Goal: Task Accomplishment & Management: Manage account settings

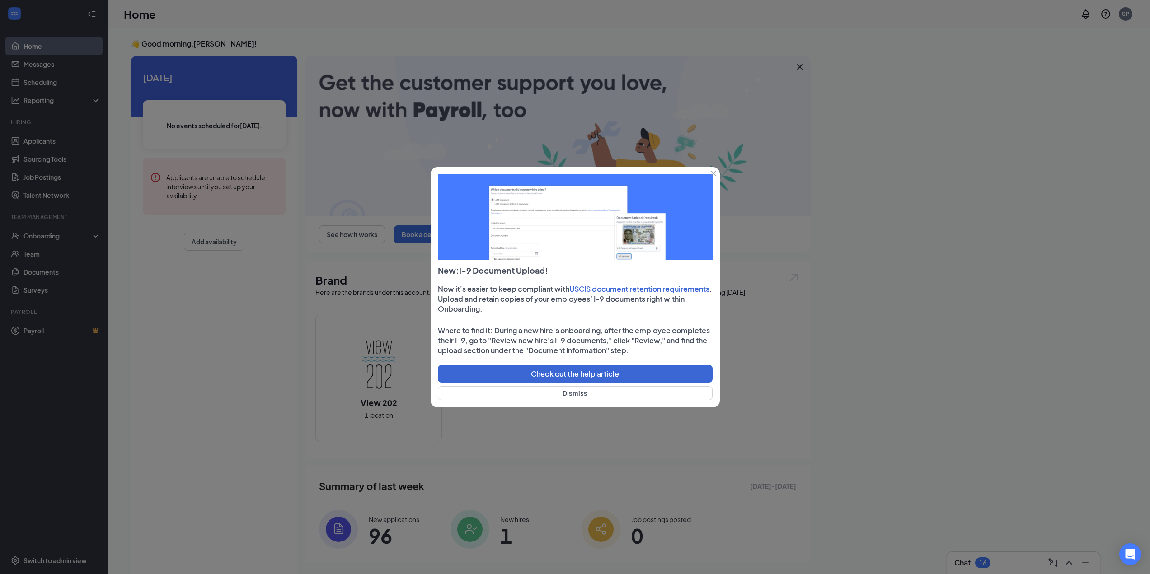
drag, startPoint x: 1130, startPoint y: 11, endPoint x: 607, endPoint y: 257, distance: 578.0
click at [1130, 11] on div at bounding box center [575, 287] width 1150 height 574
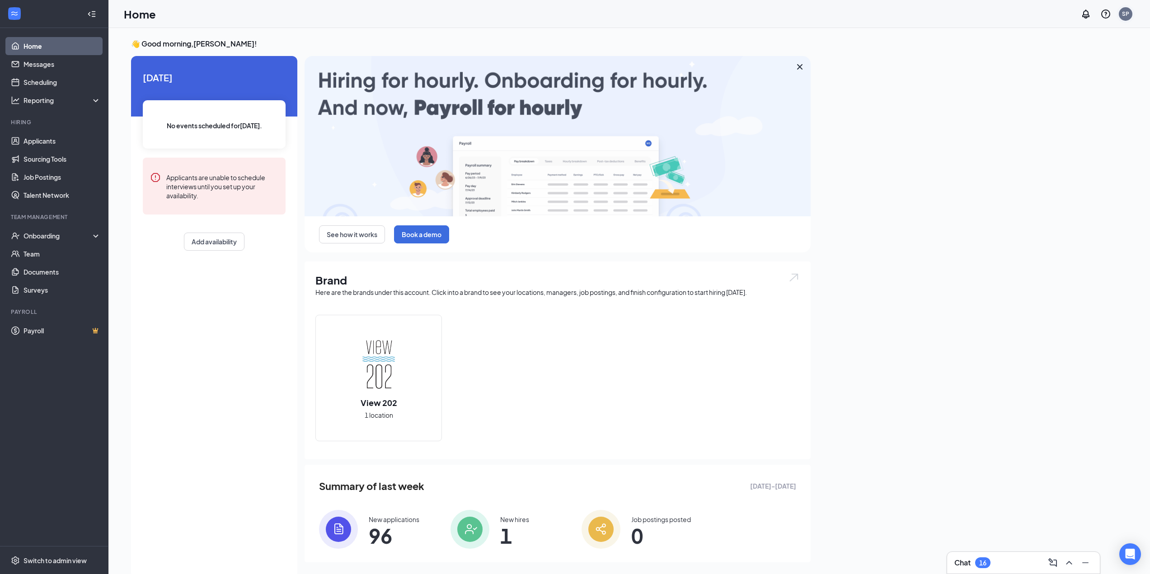
click at [1122, 17] on div "SP" at bounding box center [1125, 14] width 7 height 8
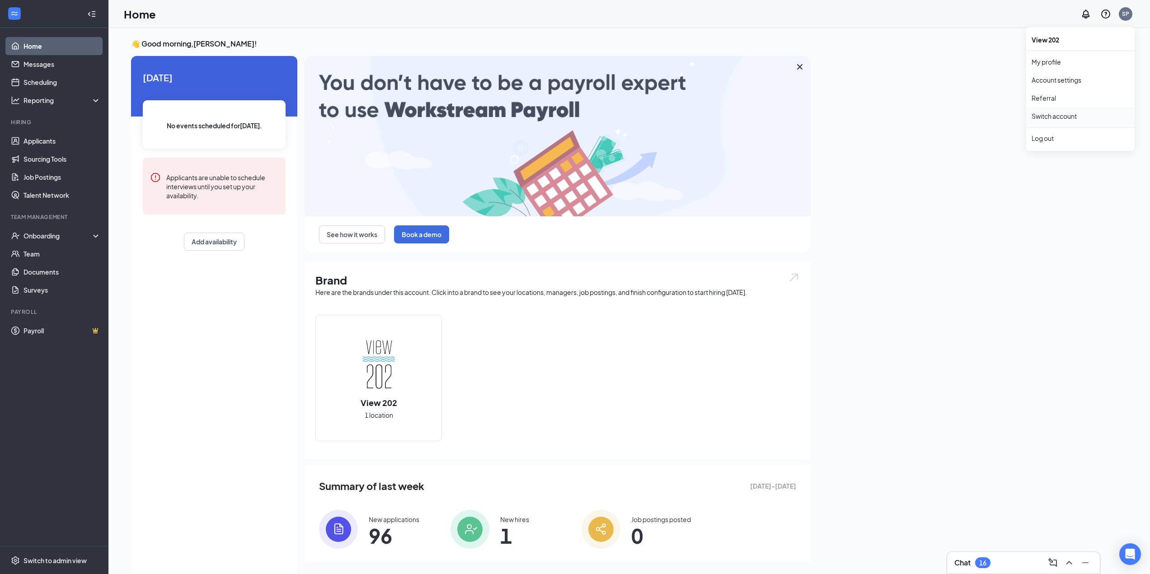
click at [1057, 118] on link "Switch account" at bounding box center [1053, 116] width 45 height 8
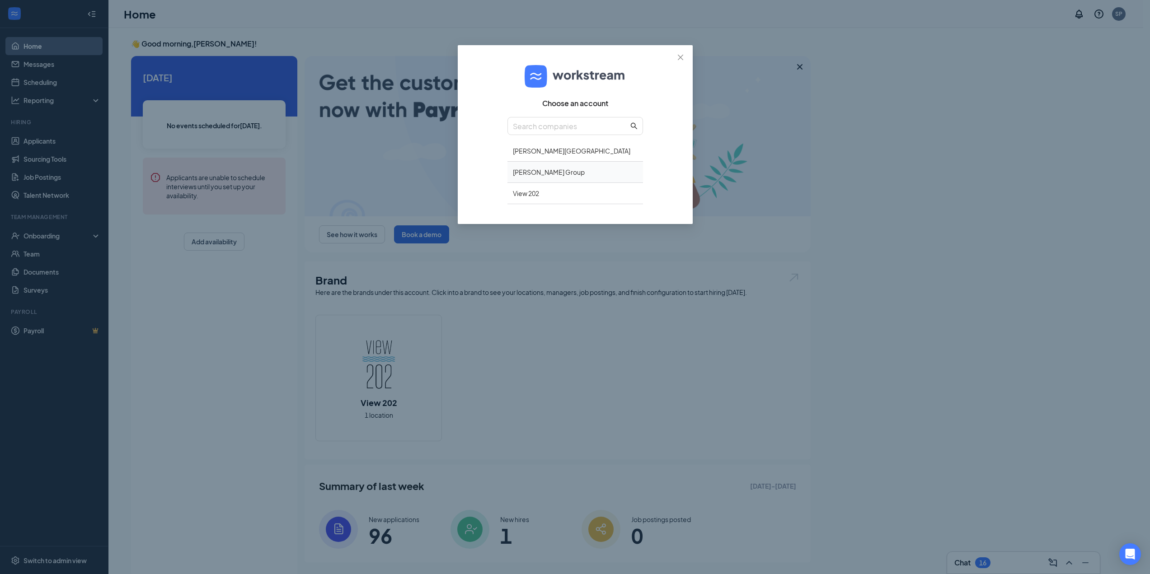
click at [557, 172] on div "[PERSON_NAME] Group" at bounding box center [575, 172] width 136 height 21
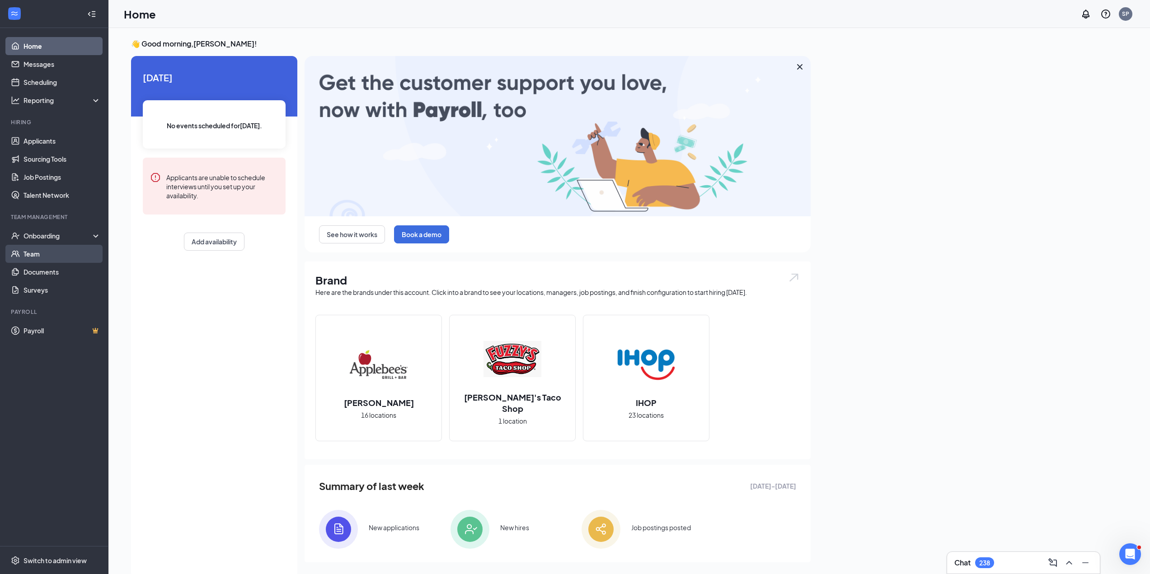
click at [37, 255] on link "Team" at bounding box center [61, 254] width 77 height 18
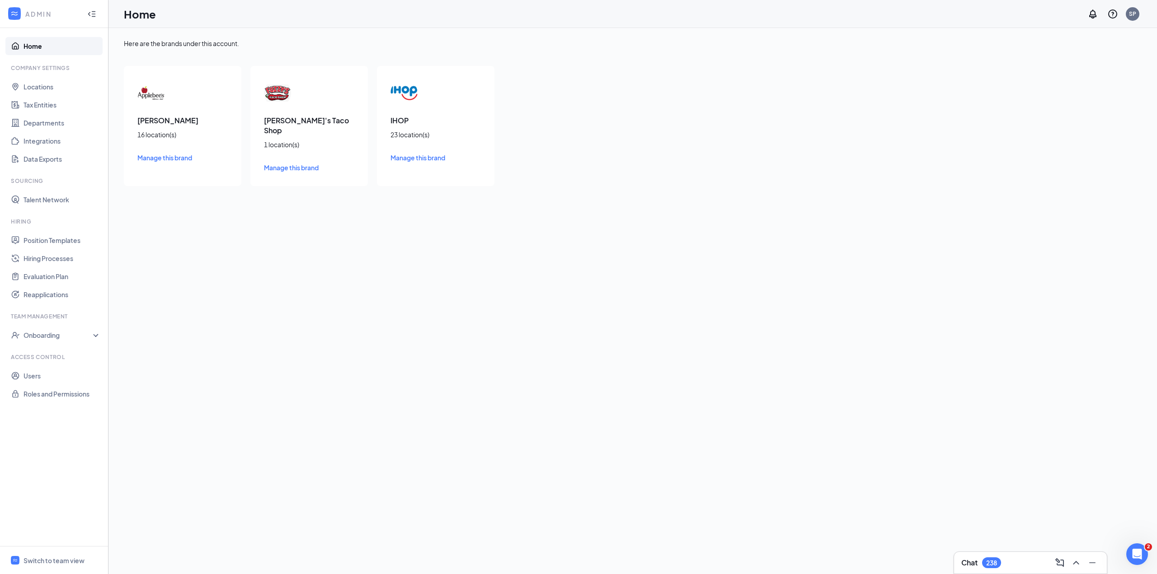
click at [166, 159] on span "Manage this brand" at bounding box center [164, 158] width 55 height 8
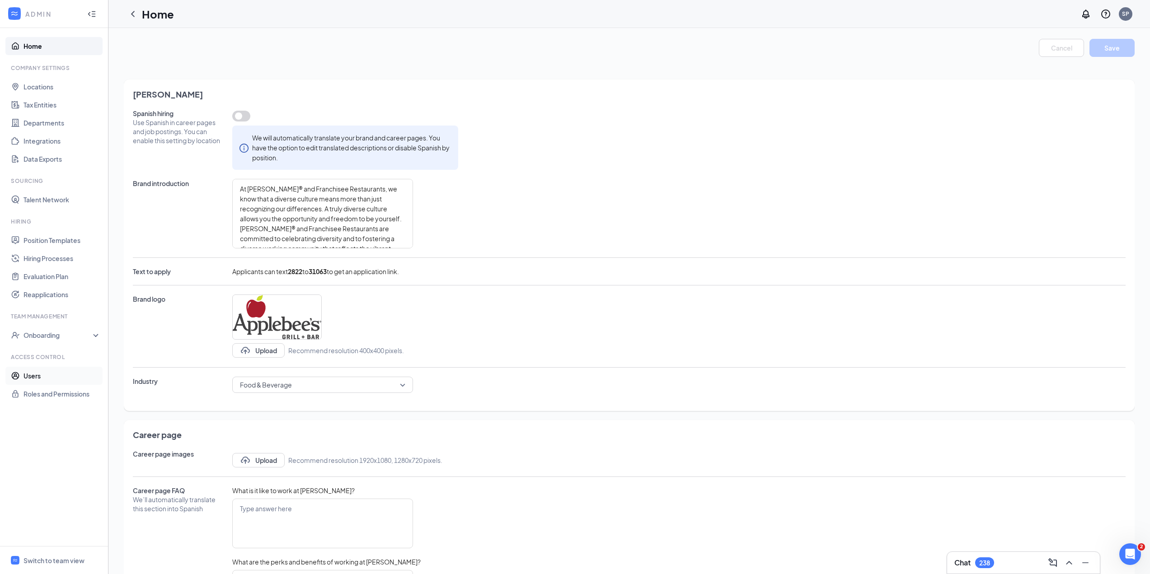
click at [32, 373] on link "Users" at bounding box center [61, 376] width 77 height 18
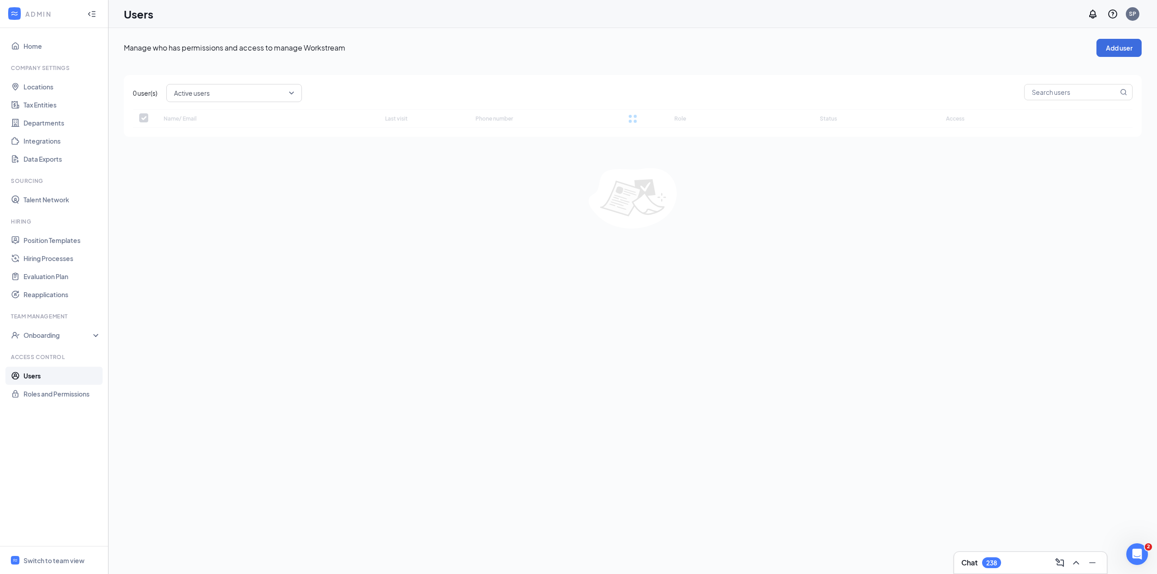
checkbox input "false"
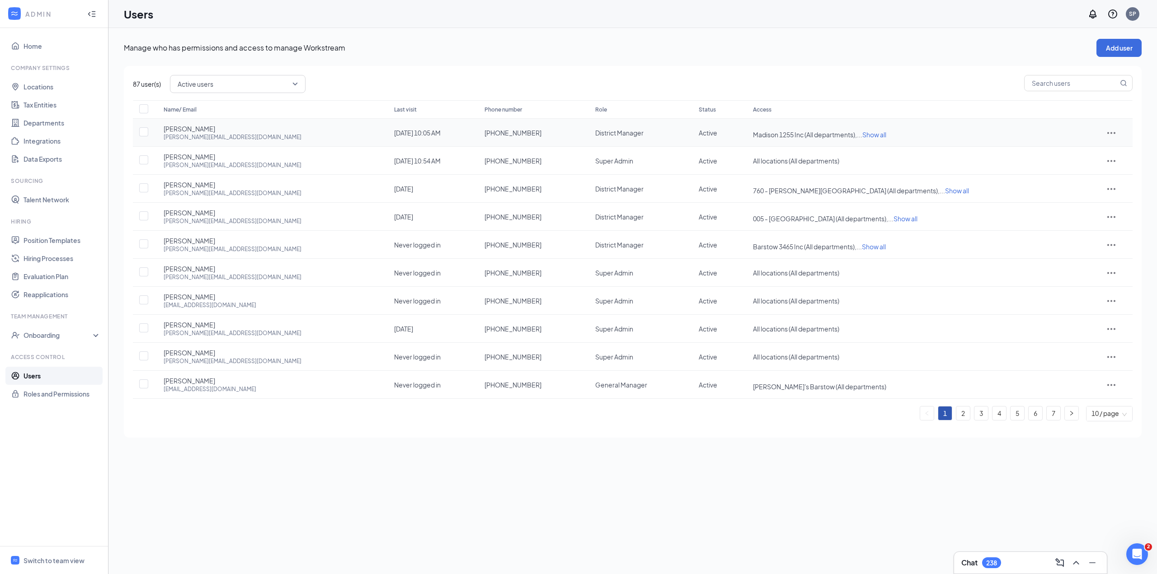
click at [886, 133] on span "Show all" at bounding box center [874, 135] width 24 height 8
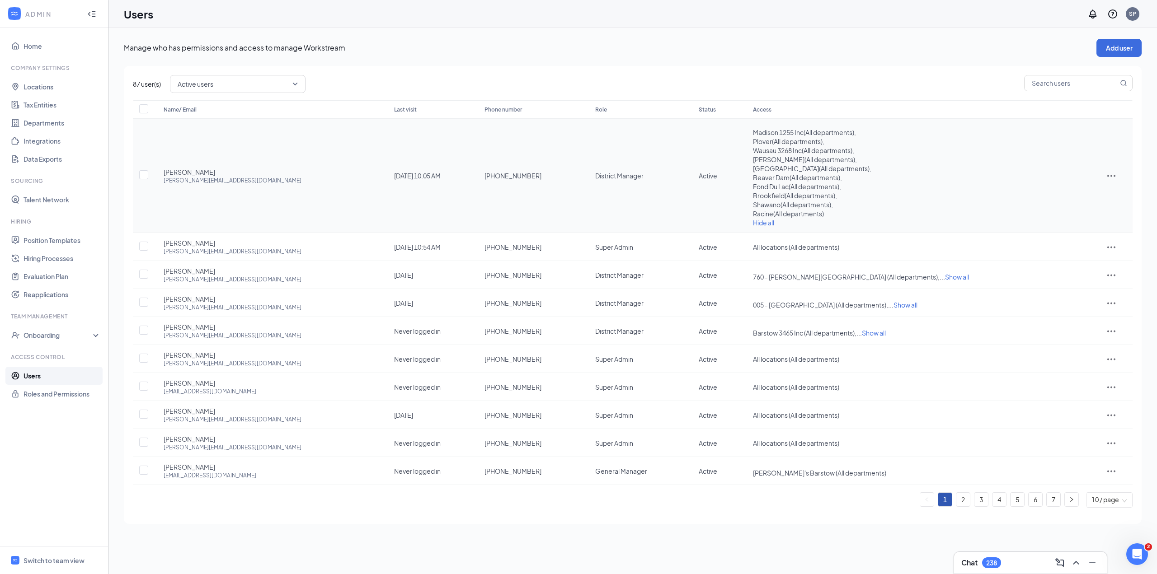
click at [782, 131] on span "Madison 1255 Inc ( All departments ) ," at bounding box center [804, 132] width 103 height 8
click at [778, 137] on div "Plover ( All departments ) ," at bounding box center [917, 141] width 328 height 9
click at [782, 152] on span "Wausau 3268 Inc ( All departments ) ," at bounding box center [803, 150] width 101 height 8
drag, startPoint x: 777, startPoint y: 160, endPoint x: 781, endPoint y: 169, distance: 9.9
click at [778, 159] on span "Middleton ( All departments ) ," at bounding box center [805, 159] width 104 height 8
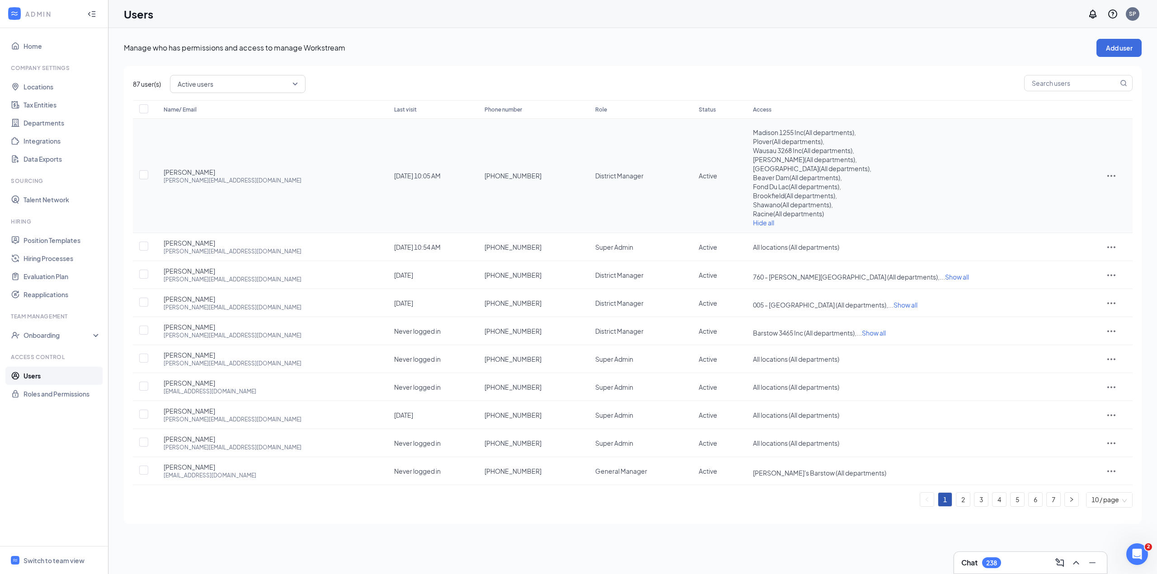
click at [786, 169] on span "New Berlin ( All departments ) ," at bounding box center [812, 168] width 118 height 8
click at [783, 180] on span "Beaver Dam ( All departments ) ," at bounding box center [797, 177] width 89 height 8
click at [786, 186] on span "Fond Du Lac ( All departments ) ," at bounding box center [797, 187] width 88 height 8
click at [782, 196] on span "Brookfield ( All departments ) ," at bounding box center [795, 196] width 84 height 8
click at [781, 206] on span "Shawano ( All departments ) ," at bounding box center [793, 205] width 80 height 8
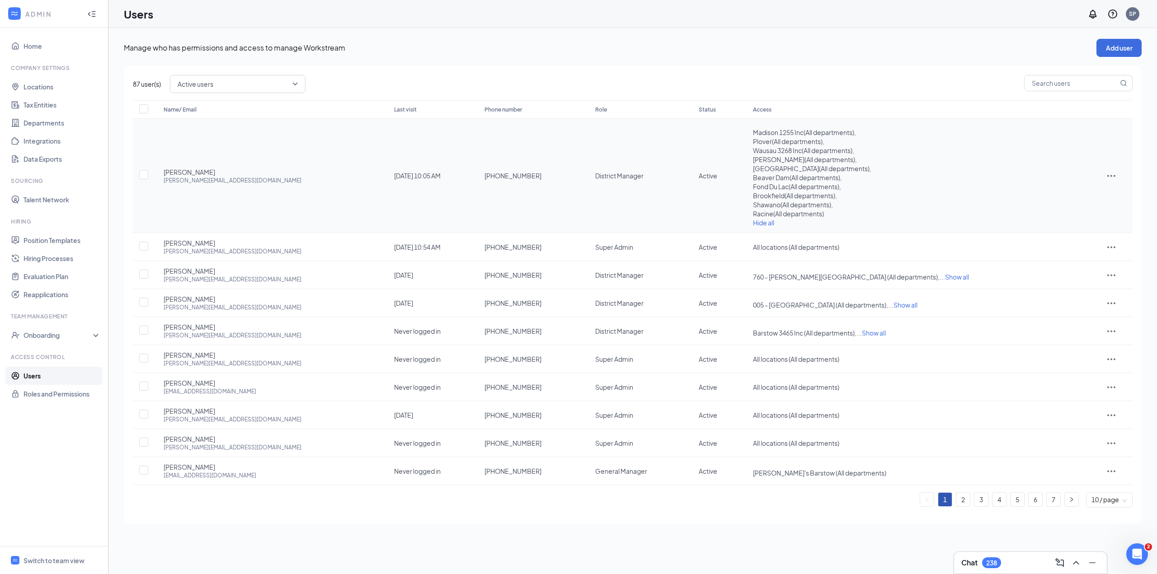
click at [779, 212] on span "Racine ( All departments )" at bounding box center [788, 214] width 71 height 8
click at [1106, 177] on icon "ActionsIcon" at bounding box center [1111, 175] width 11 height 11
click at [1101, 197] on span "Edit user" at bounding box center [1105, 195] width 26 height 8
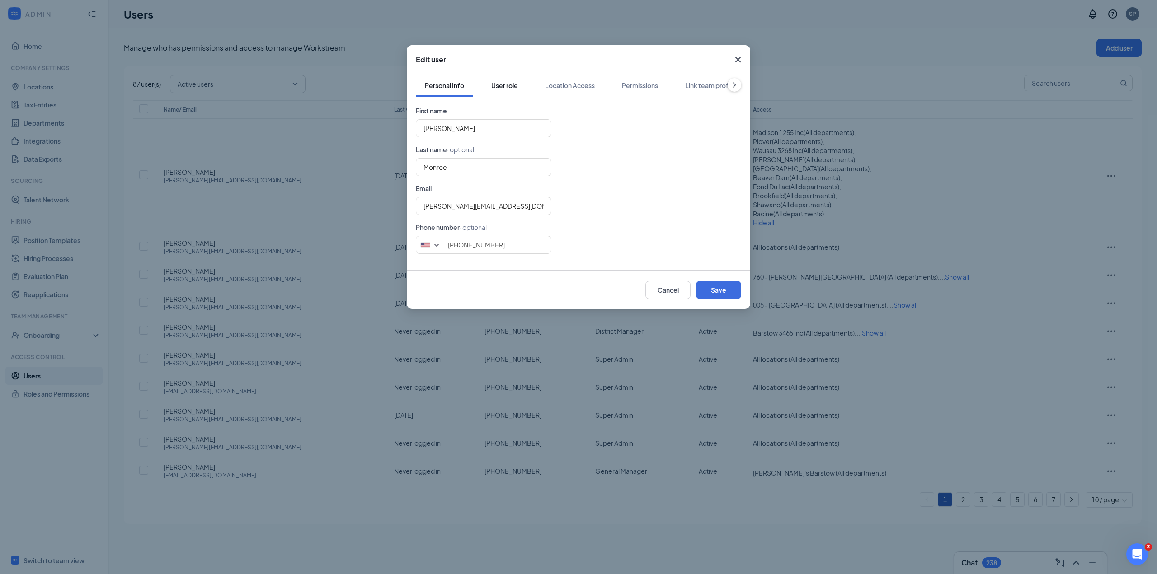
drag, startPoint x: 502, startPoint y: 83, endPoint x: 521, endPoint y: 94, distance: 21.9
click at [501, 82] on div "User role" at bounding box center [504, 85] width 27 height 9
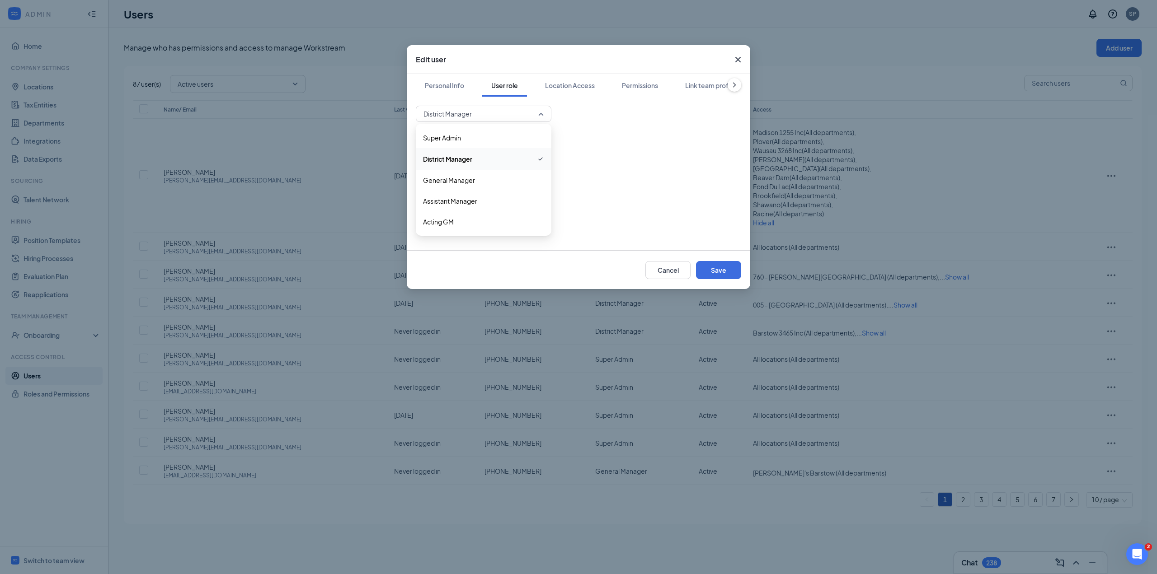
click at [488, 114] on span "District Manager" at bounding box center [479, 114] width 112 height 14
click at [594, 86] on div "Location Access" at bounding box center [570, 85] width 50 height 9
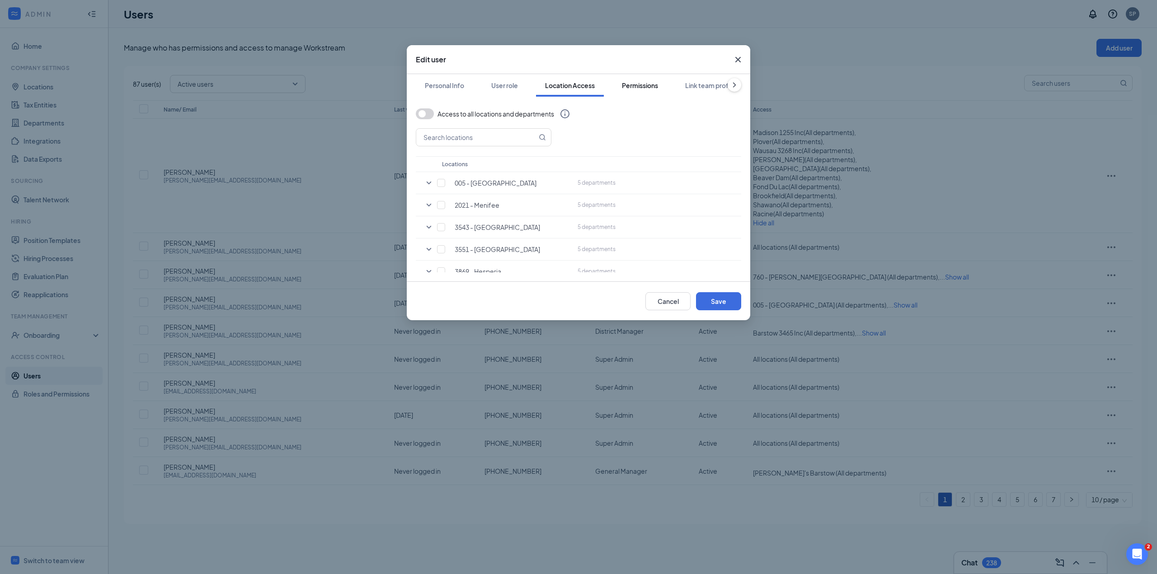
click at [643, 80] on button "Permissions" at bounding box center [640, 85] width 54 height 23
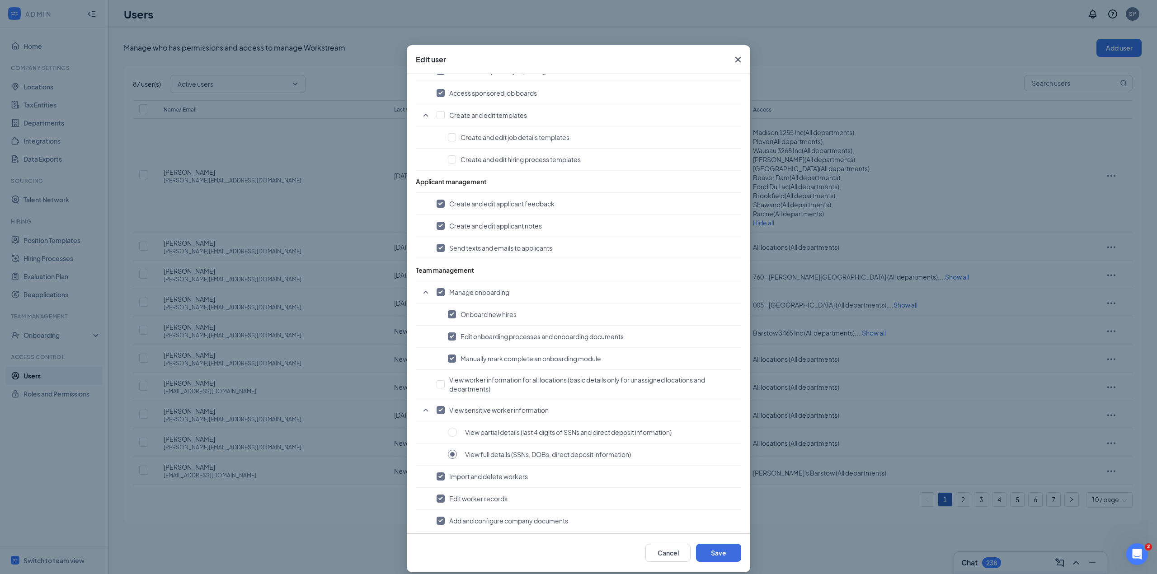
scroll to position [452, 0]
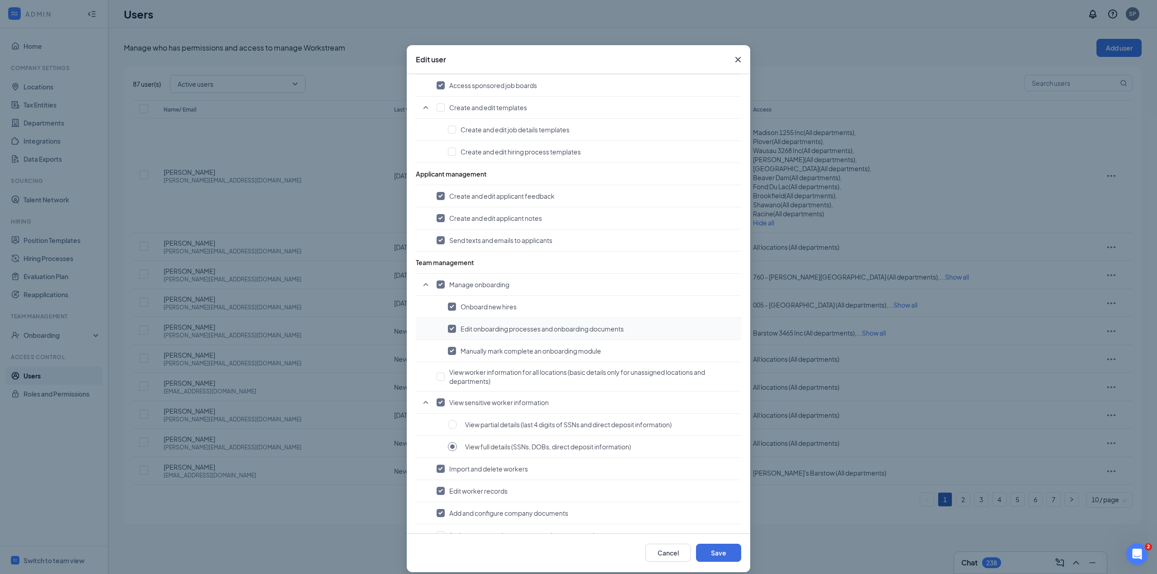
click at [514, 331] on span "Edit onboarding processes and onboarding documents" at bounding box center [541, 328] width 163 height 9
checkbox input "false"
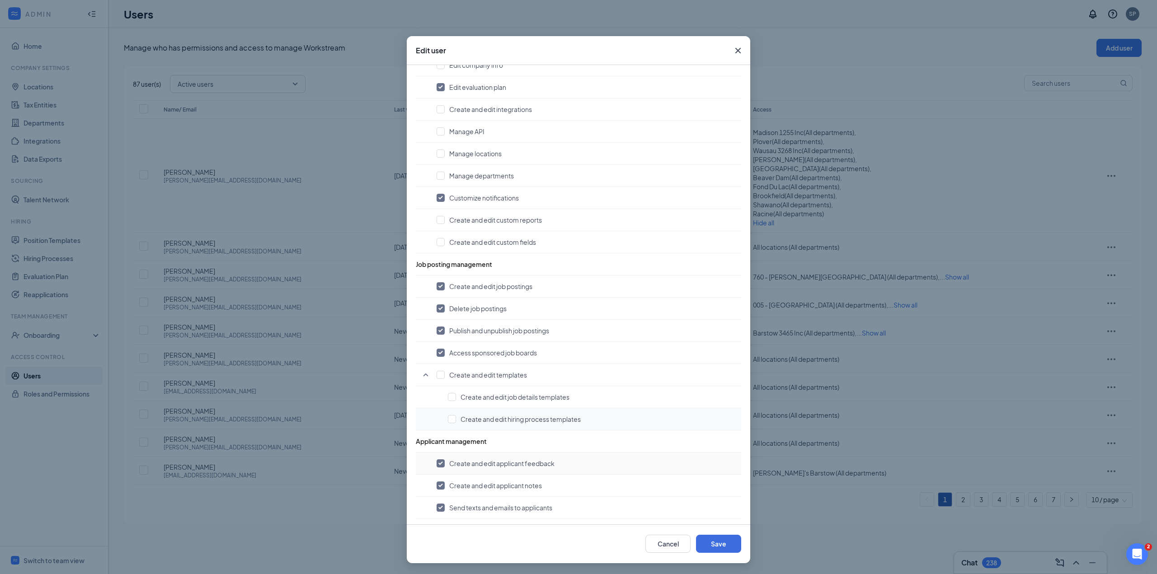
scroll to position [155, 0]
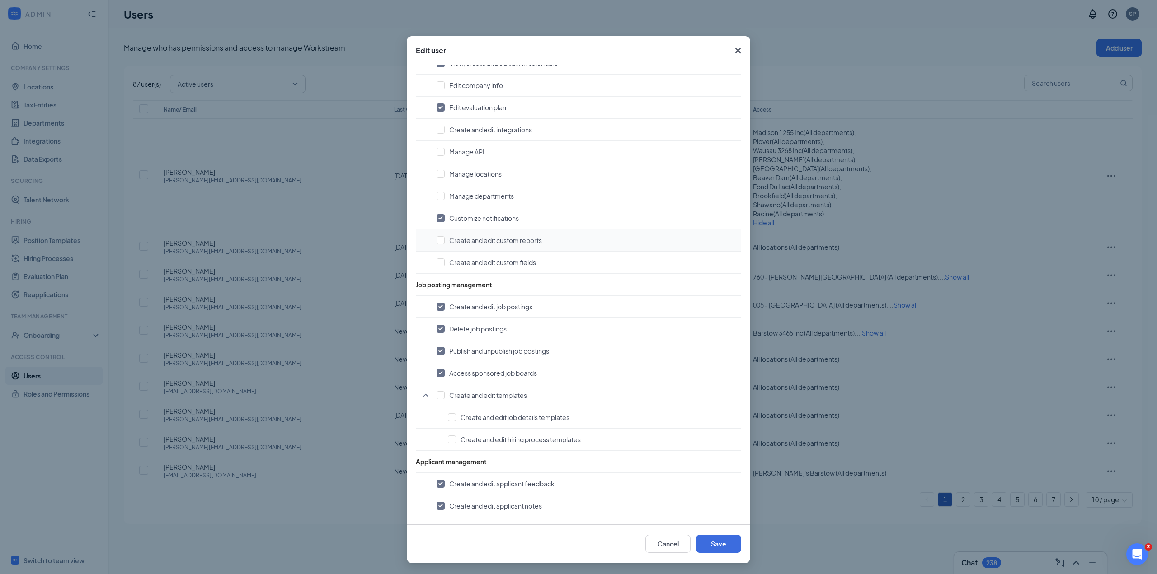
click at [480, 242] on span "Create and edit custom reports" at bounding box center [495, 240] width 93 height 9
checkbox input "true"
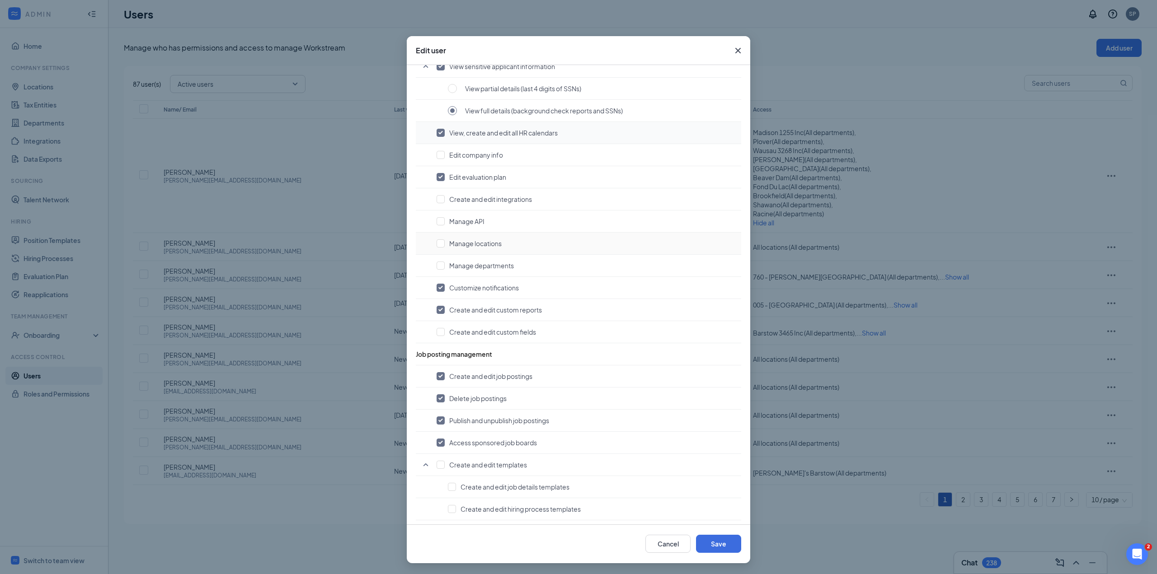
scroll to position [19, 0]
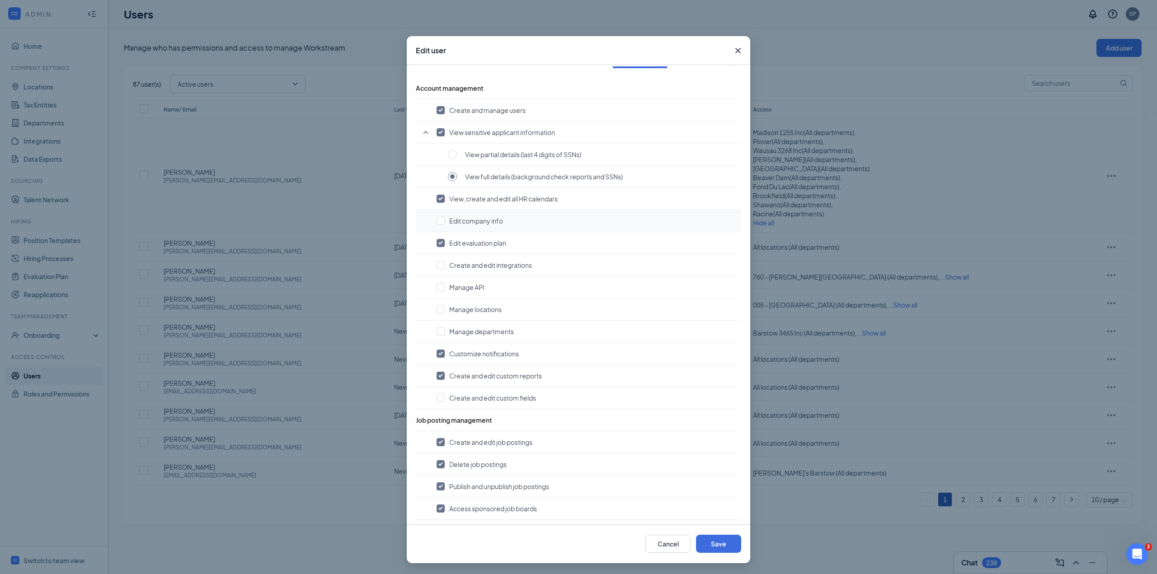
click at [464, 222] on span "Edit company info" at bounding box center [476, 220] width 54 height 9
checkbox input "true"
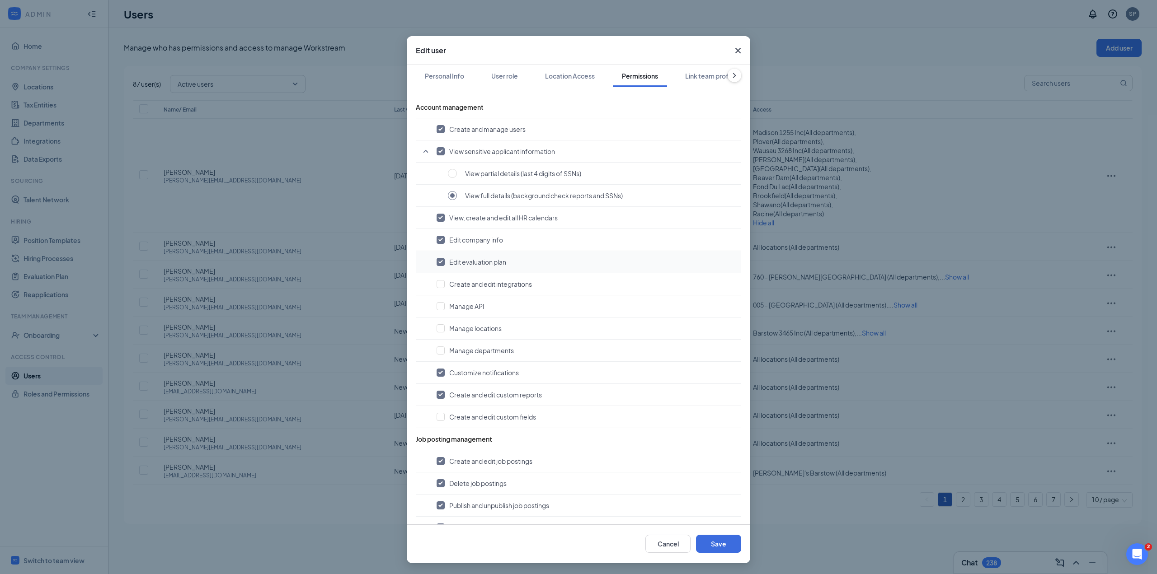
scroll to position [0, 0]
click at [721, 545] on button "Save" at bounding box center [718, 544] width 45 height 18
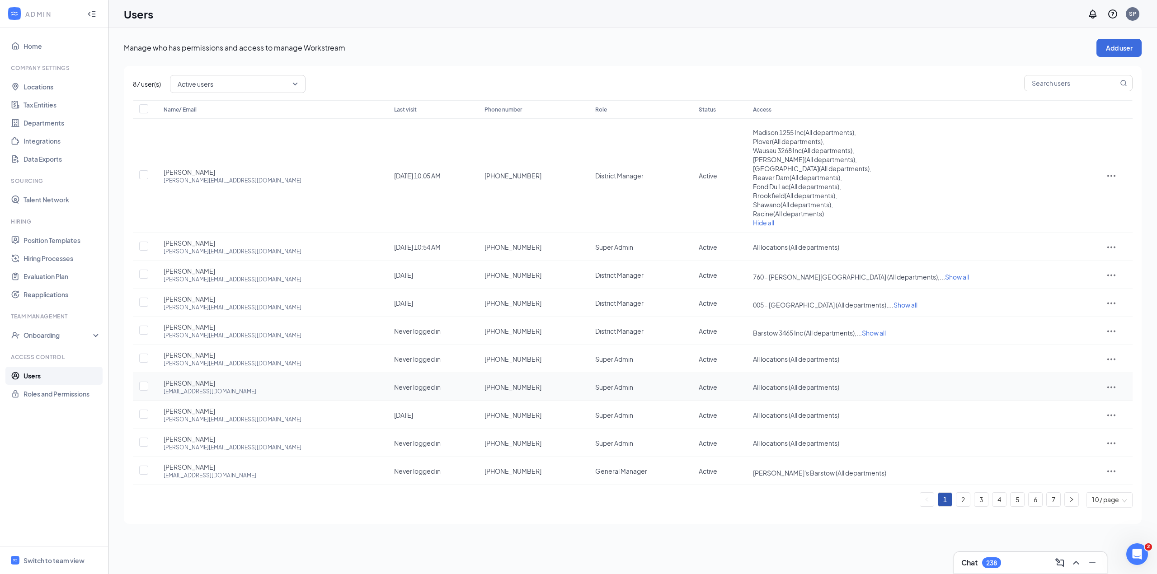
click at [1106, 389] on icon "ActionsIcon" at bounding box center [1111, 387] width 11 height 11
click at [1103, 409] on span "Edit user" at bounding box center [1105, 406] width 26 height 8
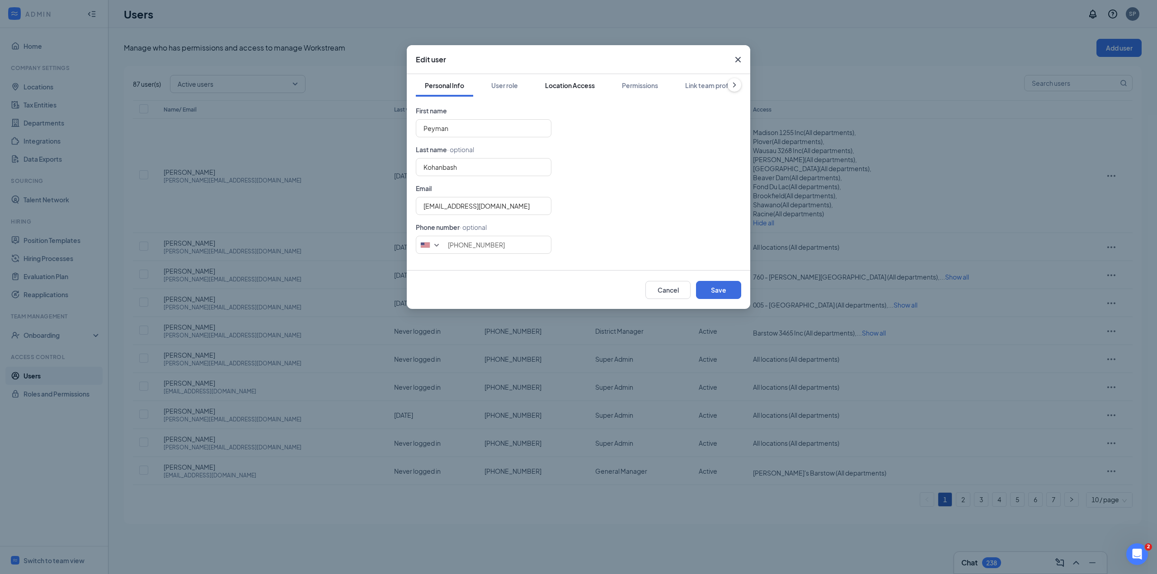
click at [579, 85] on div "Location Access" at bounding box center [570, 85] width 50 height 9
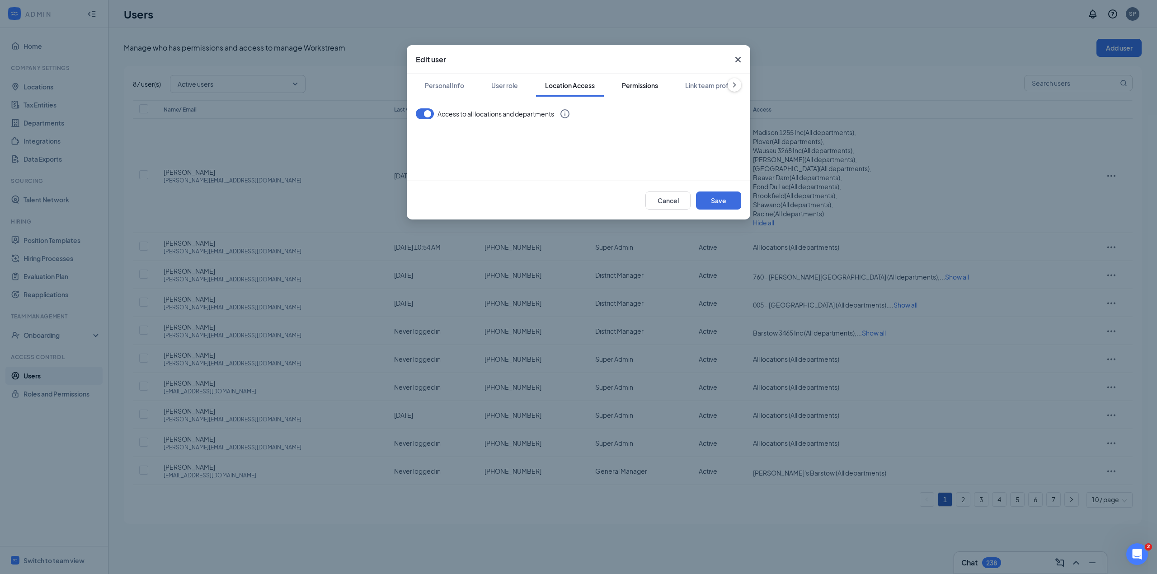
click at [637, 88] on div "Permissions" at bounding box center [640, 85] width 36 height 9
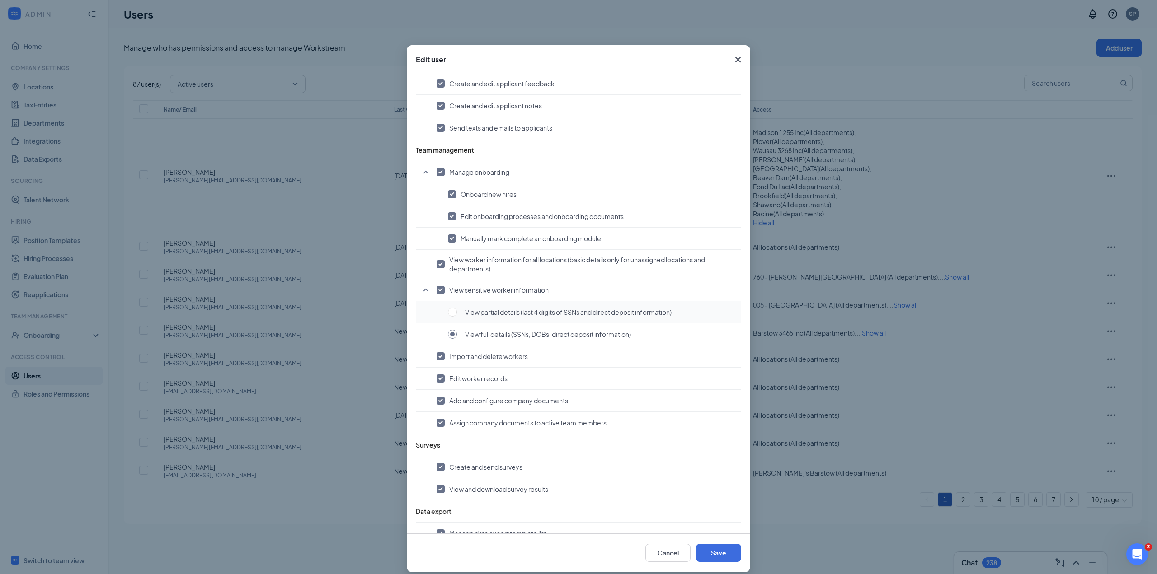
scroll to position [607, 0]
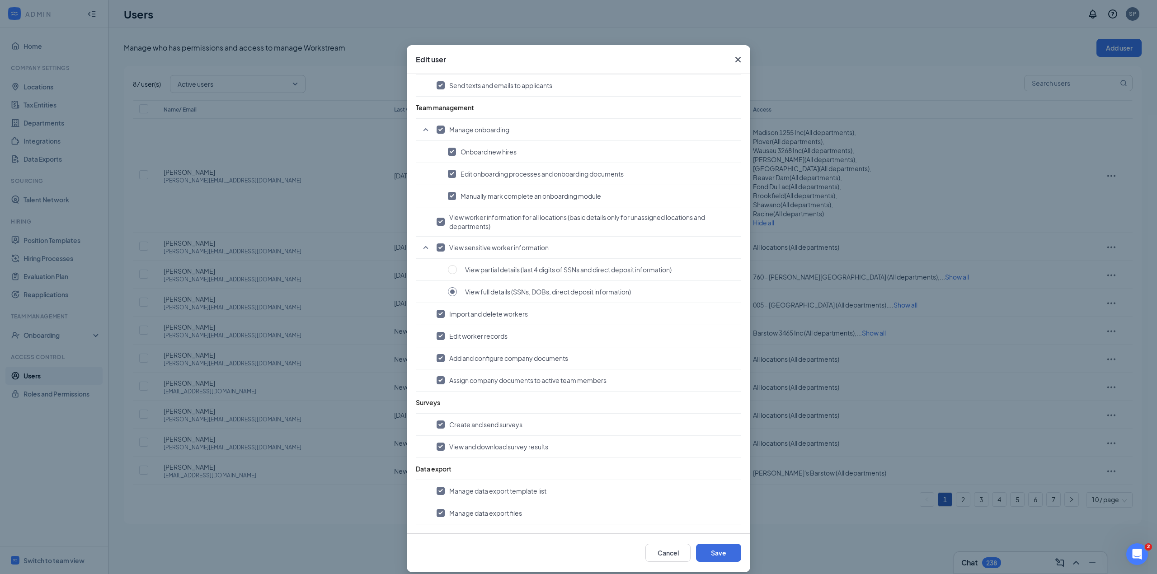
click at [732, 59] on icon "Cross" at bounding box center [737, 59] width 11 height 11
